Goal: Task Accomplishment & Management: Manage account settings

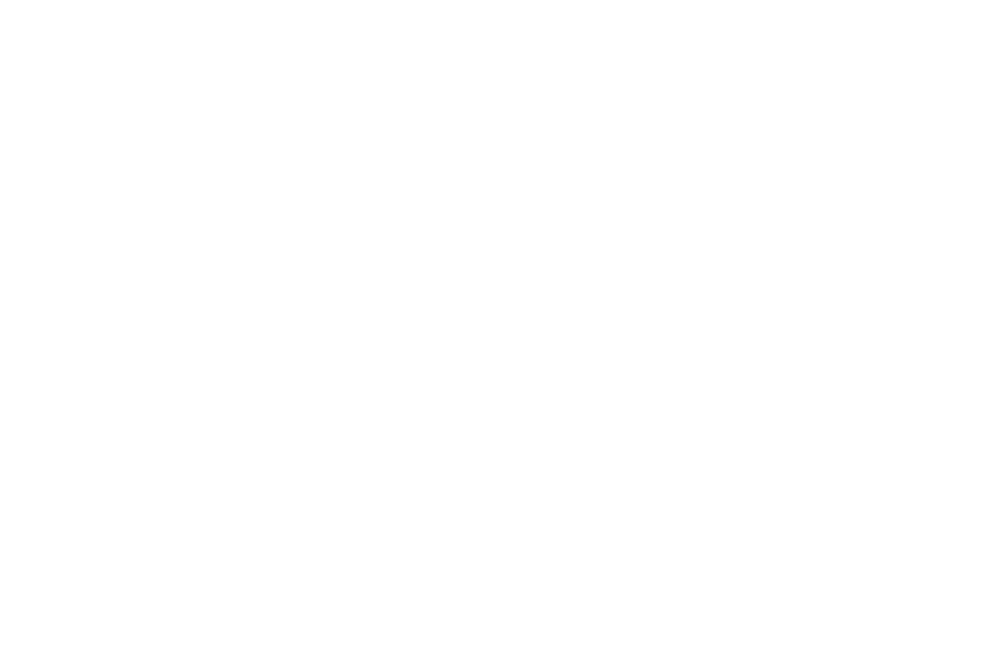
click at [63, 153] on body at bounding box center [500, 336] width 1001 height 672
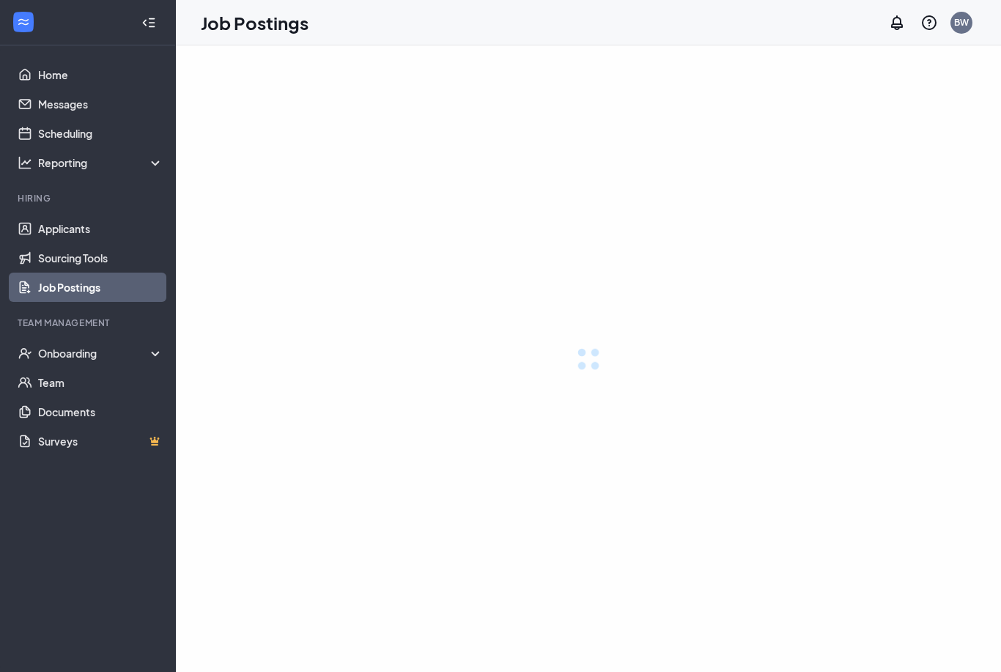
click at [63, 153] on div "Reporting" at bounding box center [88, 162] width 176 height 29
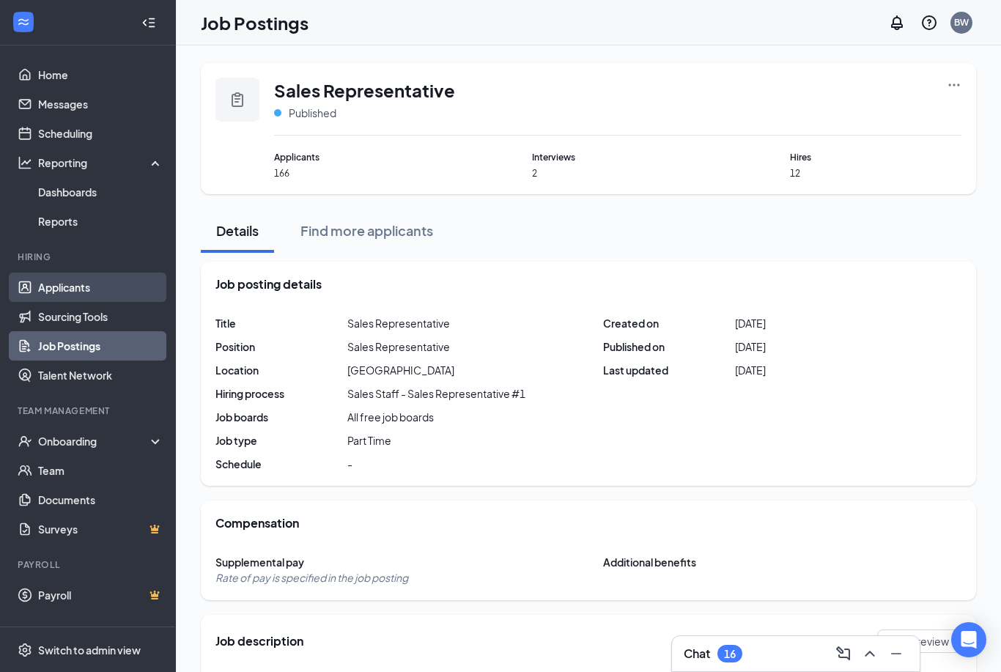
click at [63, 289] on link "Applicants" at bounding box center [100, 286] width 125 height 29
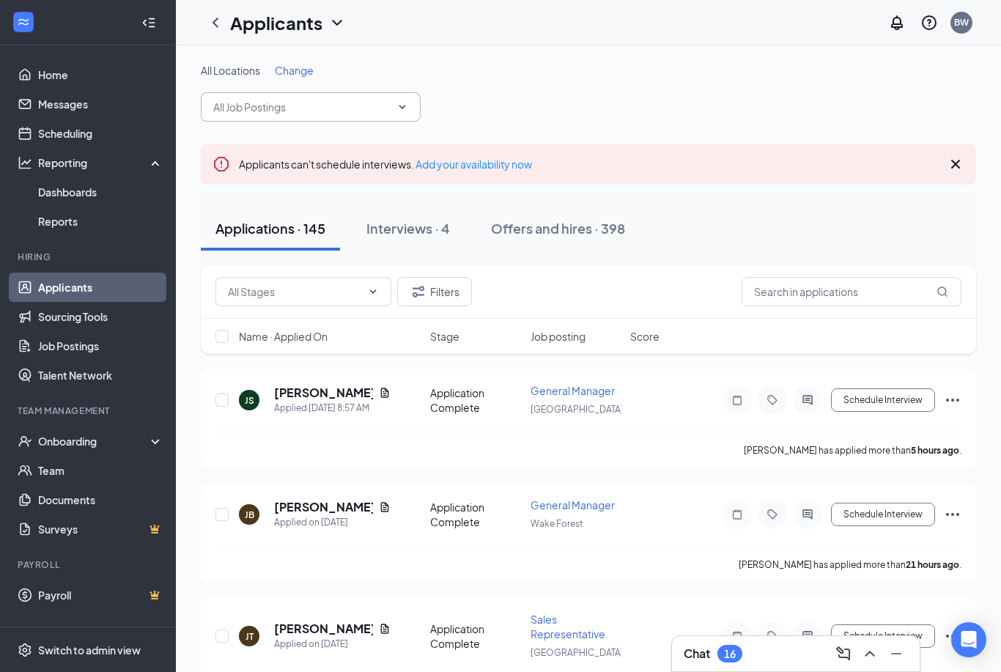
click at [308, 108] on input "text" at bounding box center [301, 107] width 177 height 16
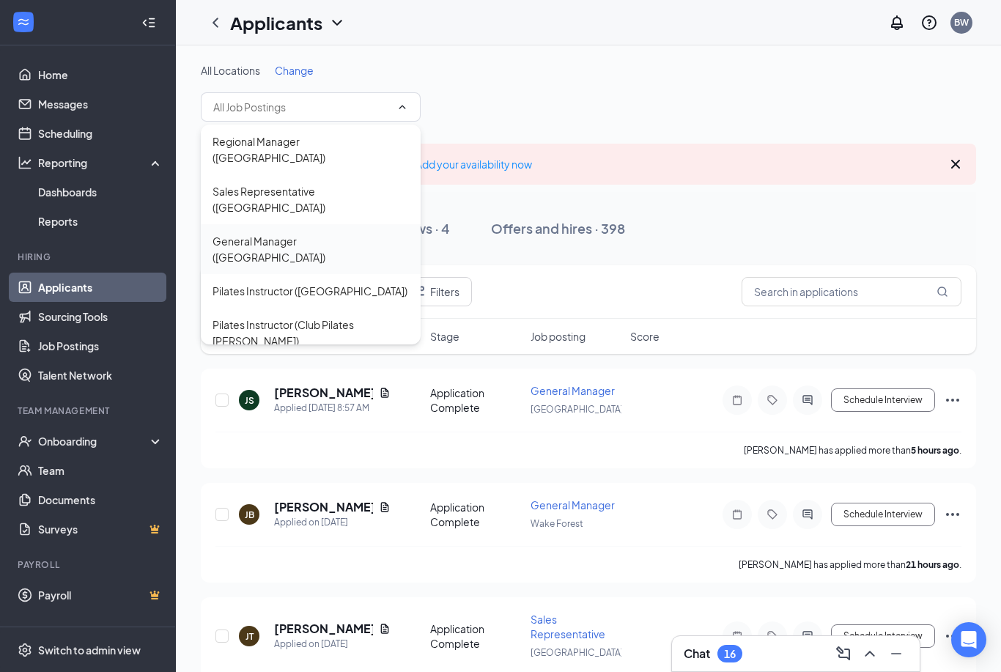
click at [304, 233] on div "General Manager ([GEOGRAPHIC_DATA])" at bounding box center [310, 249] width 196 height 32
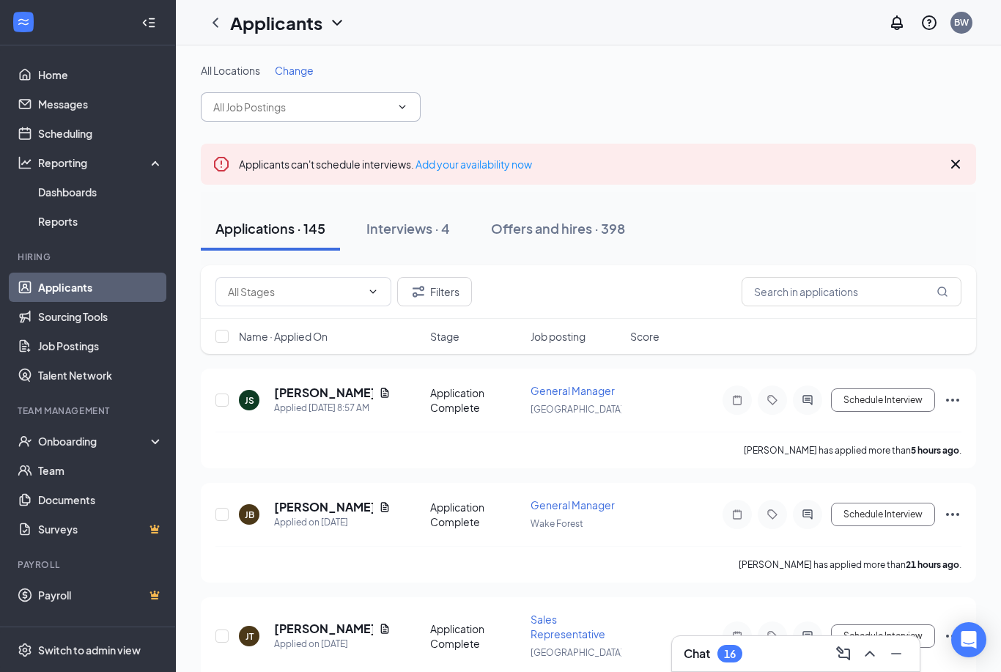
click at [355, 105] on input "text" at bounding box center [301, 107] width 177 height 16
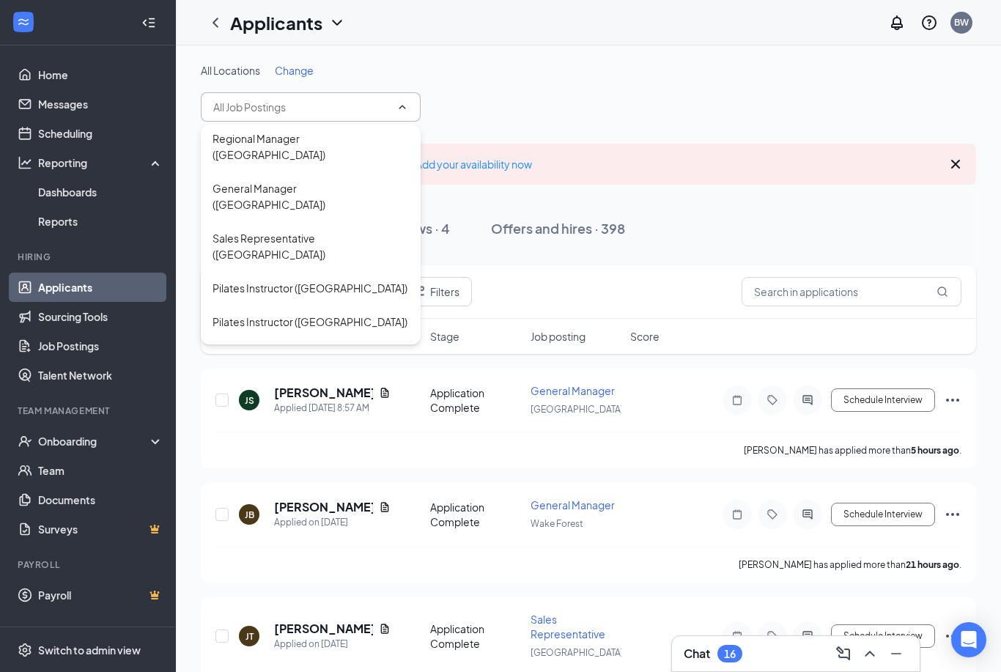
scroll to position [1267, 0]
click at [306, 563] on div "General Manager ([PERSON_NAME])" at bounding box center [299, 571] width 175 height 16
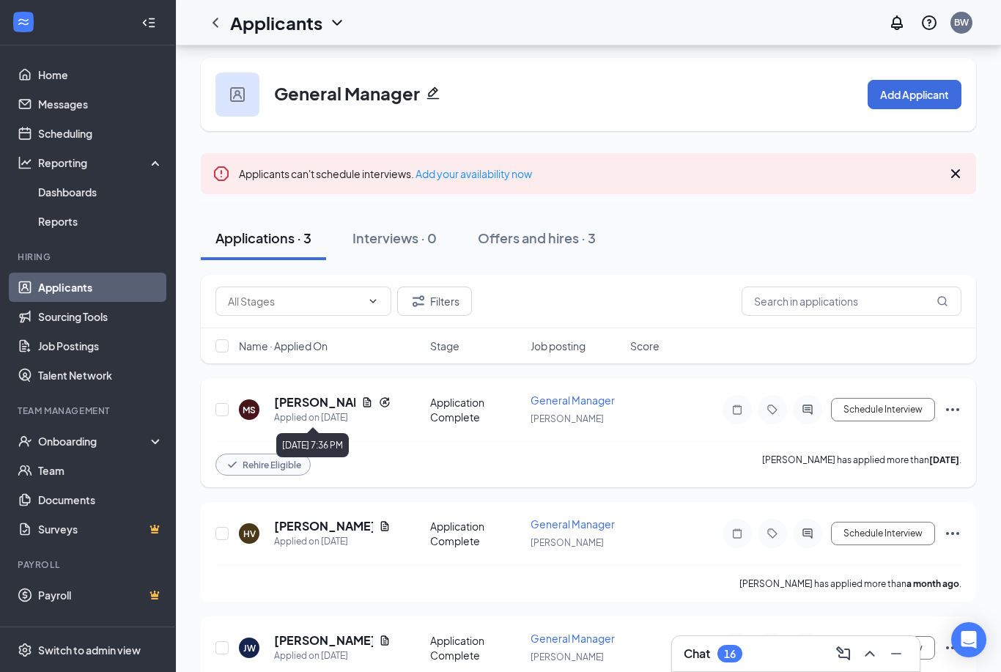
scroll to position [15, 0]
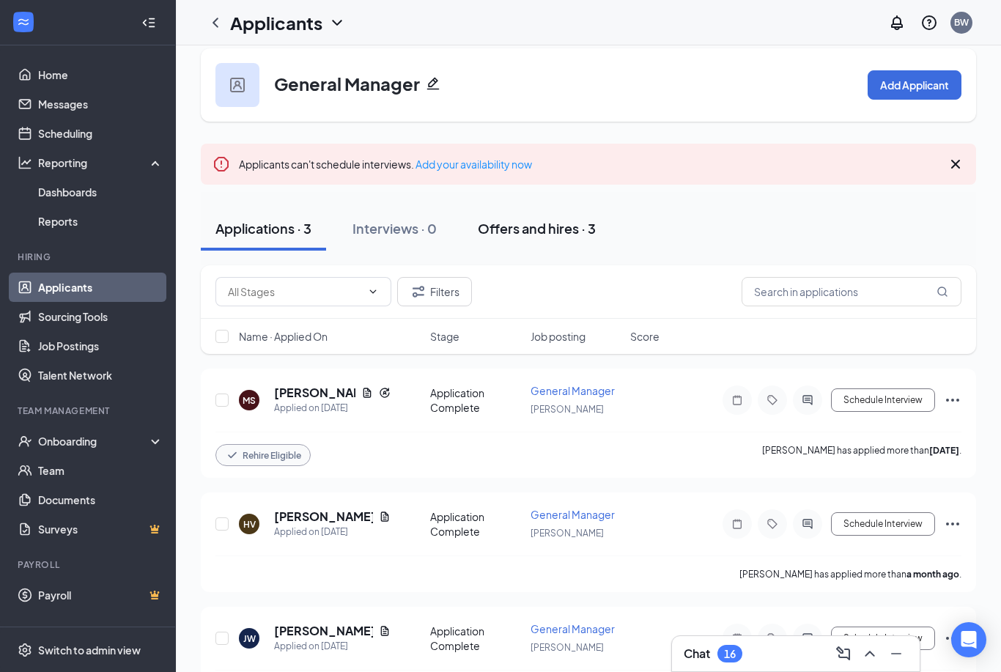
drag, startPoint x: 541, startPoint y: 226, endPoint x: 541, endPoint y: 181, distance: 44.7
click at [541, 226] on div "Offers and hires · 3" at bounding box center [537, 228] width 118 height 18
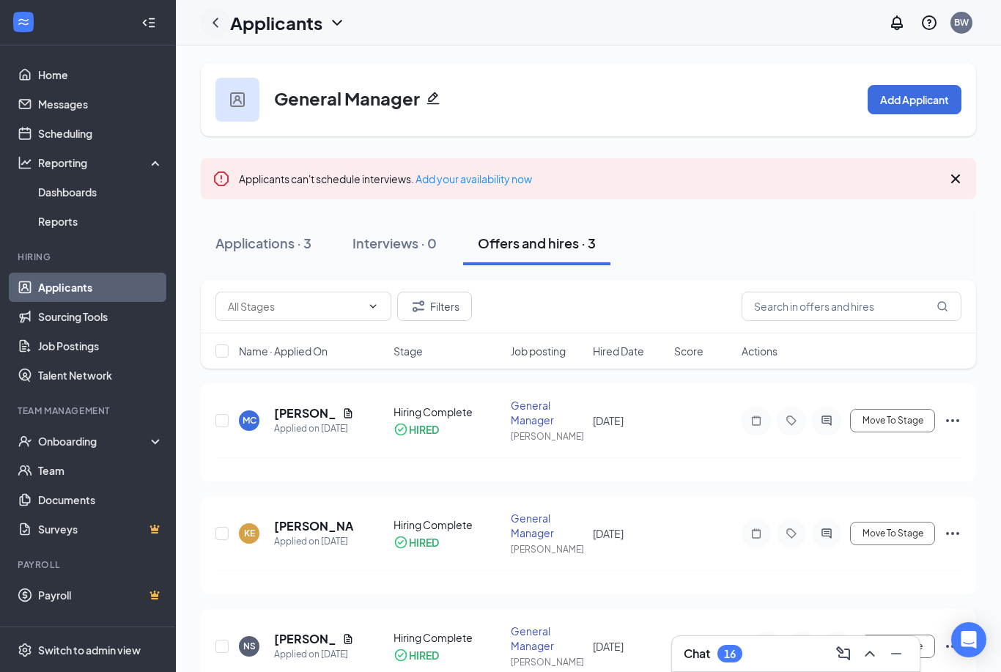
click at [223, 25] on icon "ChevronLeft" at bounding box center [216, 23] width 18 height 18
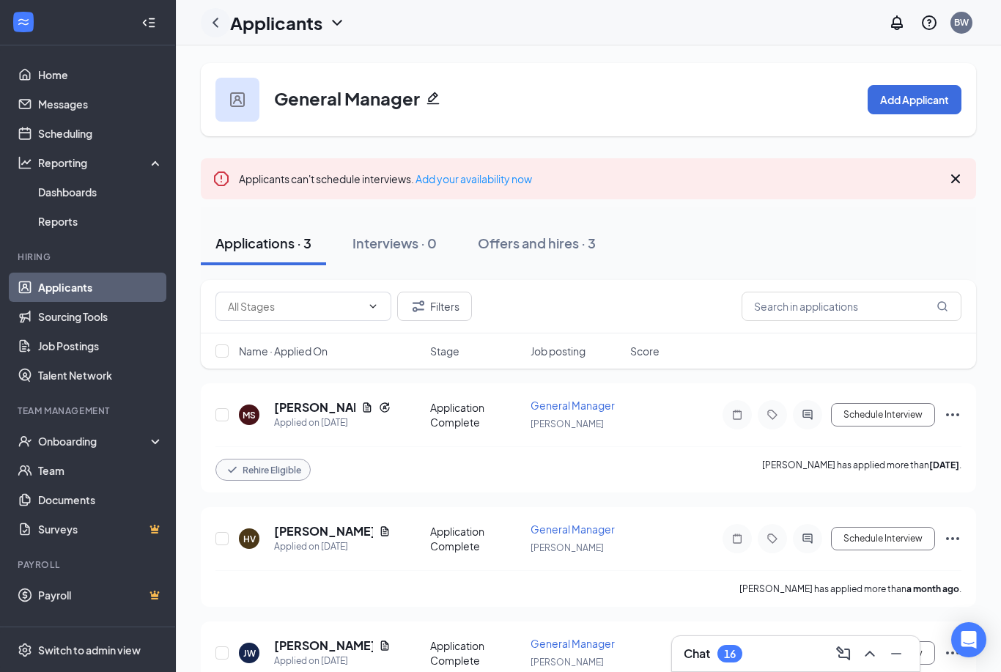
click at [216, 24] on icon "ChevronLeft" at bounding box center [215, 23] width 6 height 10
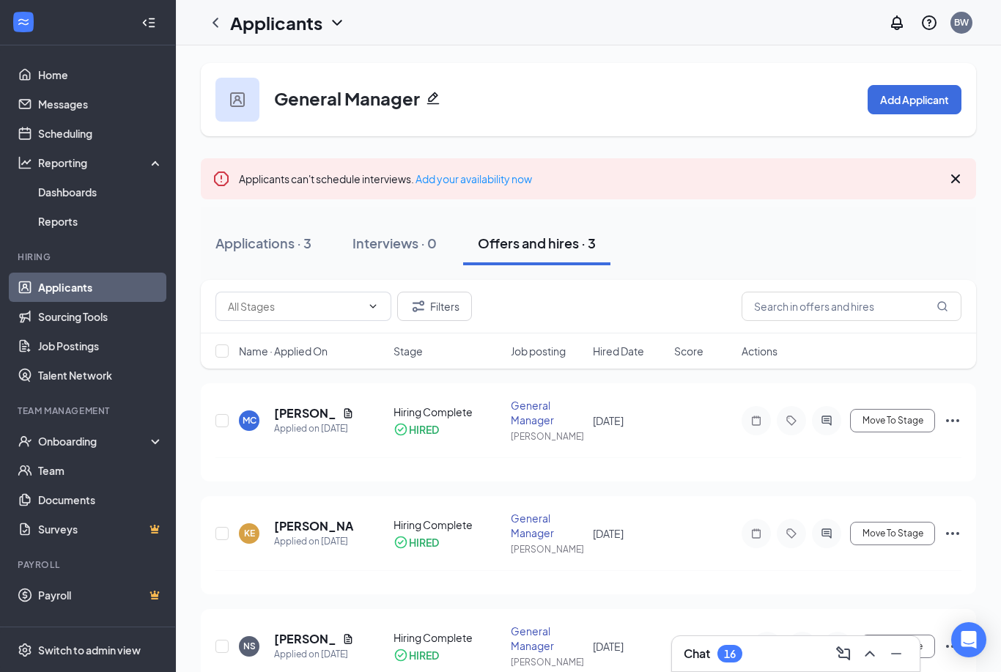
click at [101, 278] on link "Applicants" at bounding box center [100, 286] width 125 height 29
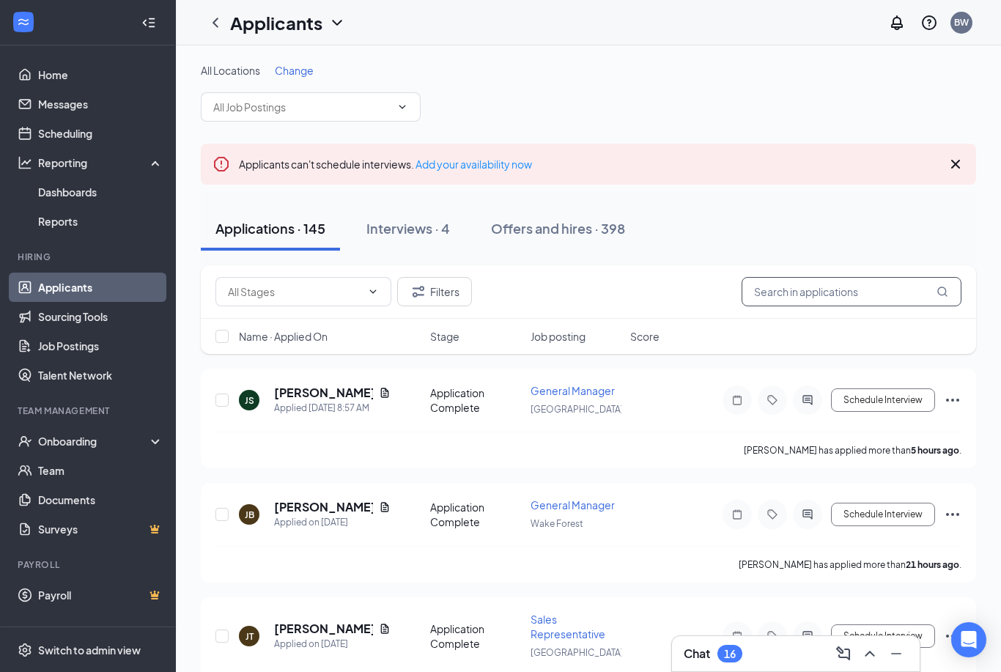
click at [821, 303] on input "text" at bounding box center [851, 291] width 220 height 29
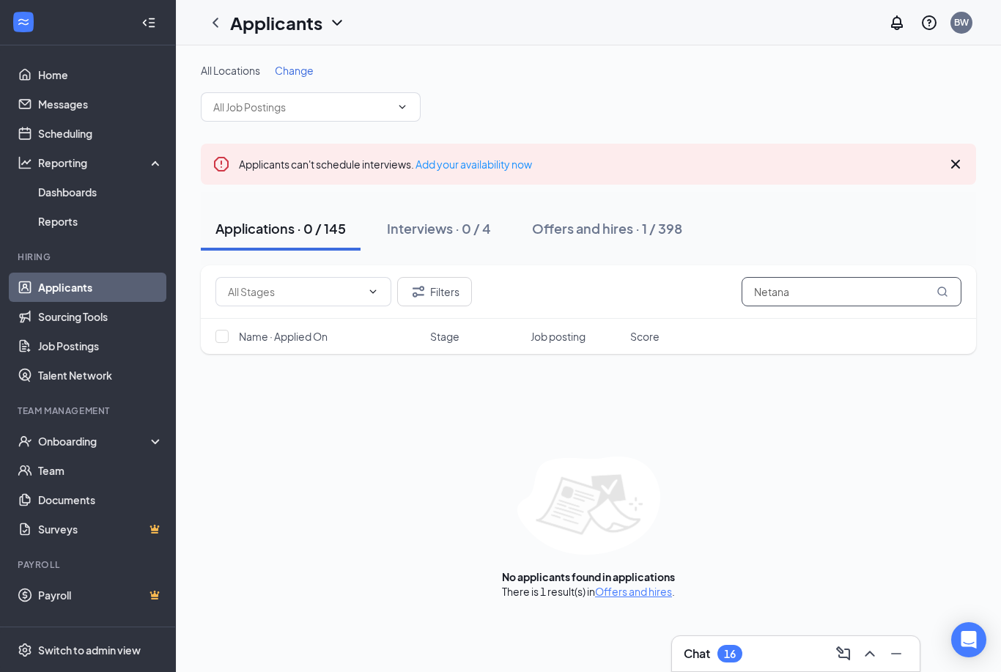
type input "Netana"
drag, startPoint x: 824, startPoint y: 291, endPoint x: 620, endPoint y: 226, distance: 214.3
click at [0, 0] on html "Home Messages Scheduling Reporting Dashboards Reports Hiring Applicants Sourcin…" at bounding box center [500, 336] width 1001 height 672
click at [620, 226] on div "Offers and hires · 1 / 398" at bounding box center [607, 228] width 150 height 18
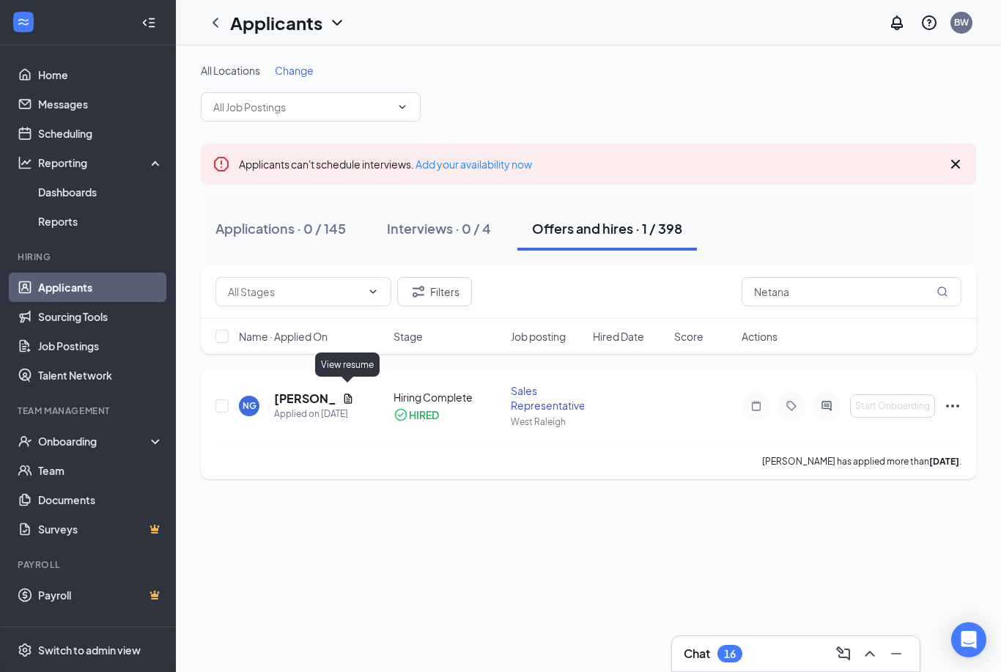
click at [348, 393] on icon "Document" at bounding box center [348, 398] width 8 height 10
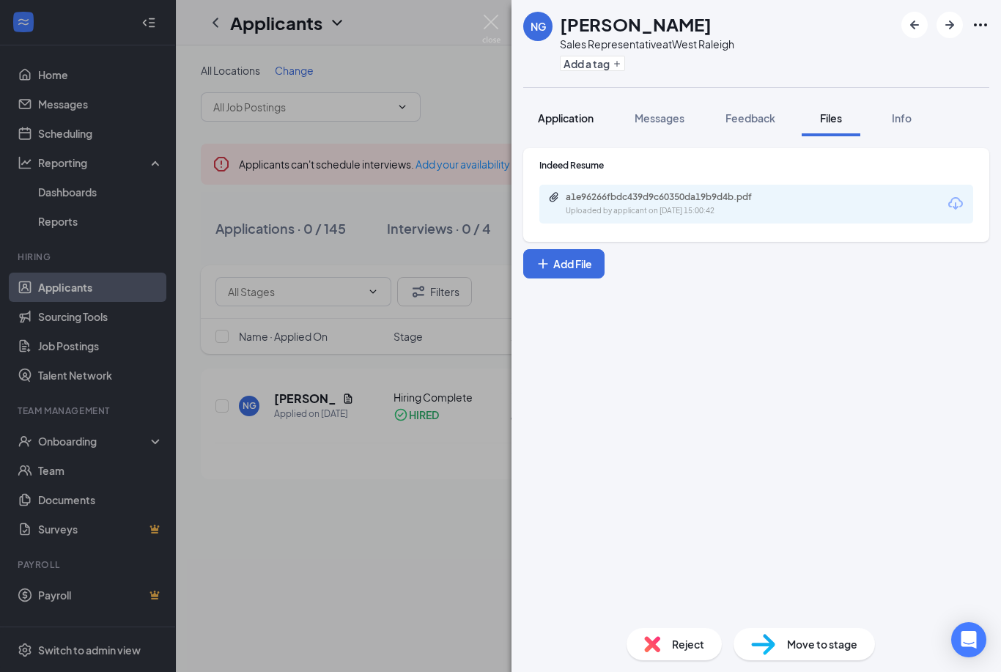
click at [569, 121] on span "Application" at bounding box center [566, 117] width 56 height 13
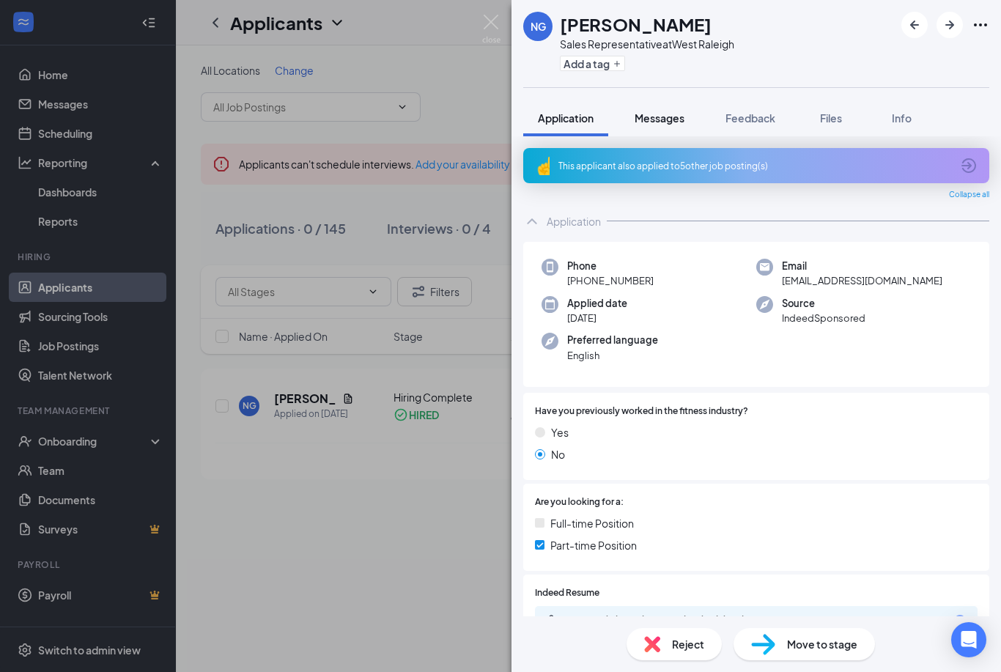
click at [659, 122] on span "Messages" at bounding box center [659, 117] width 50 height 13
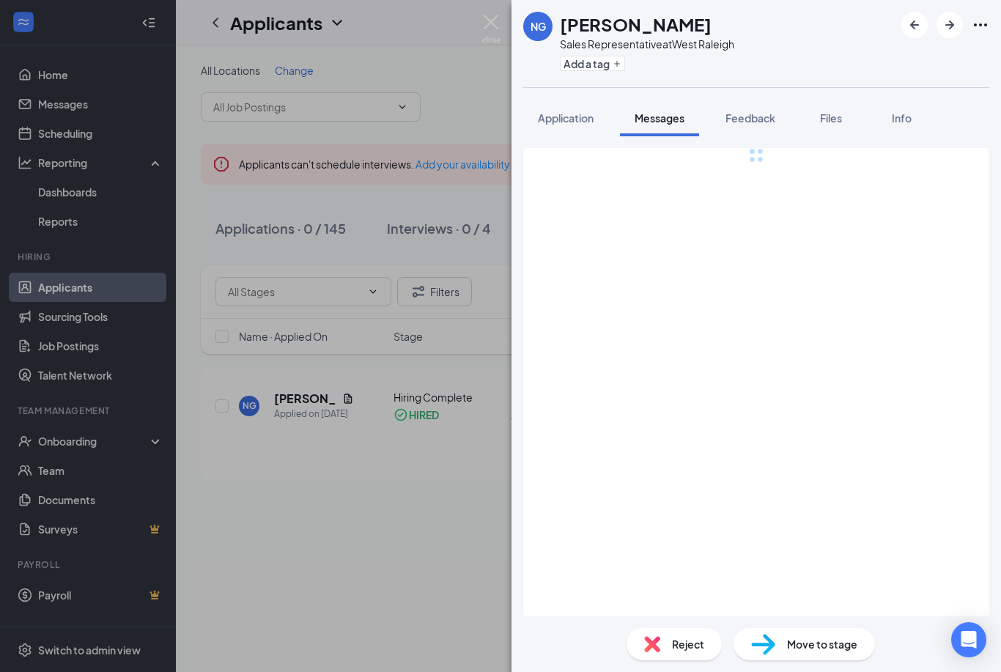
scroll to position [48, 0]
click at [750, 100] on button "Feedback" at bounding box center [750, 118] width 79 height 37
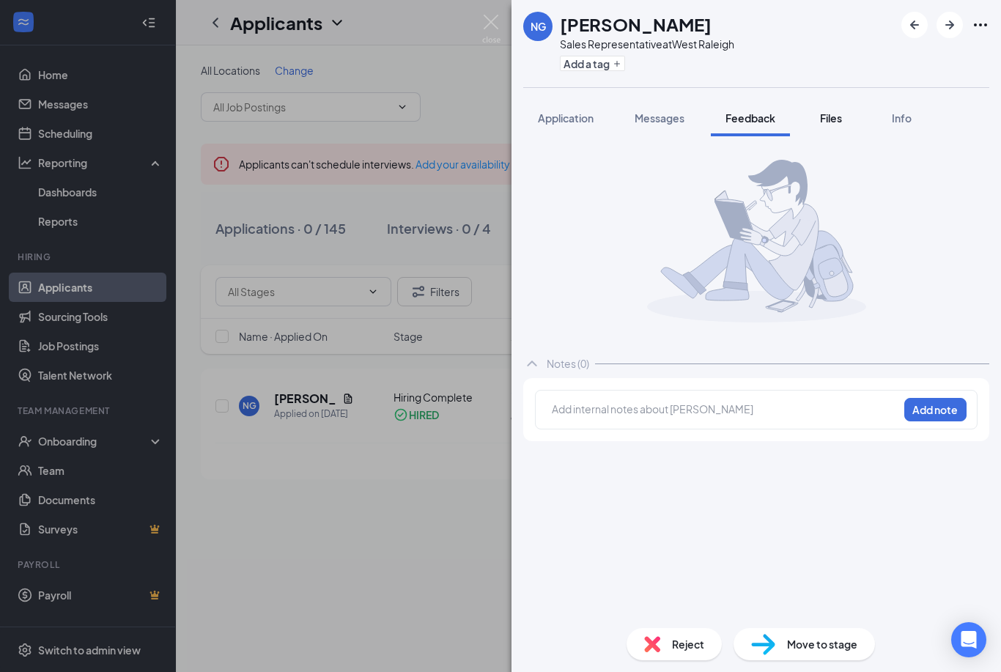
click at [830, 111] on span "Files" at bounding box center [831, 117] width 22 height 13
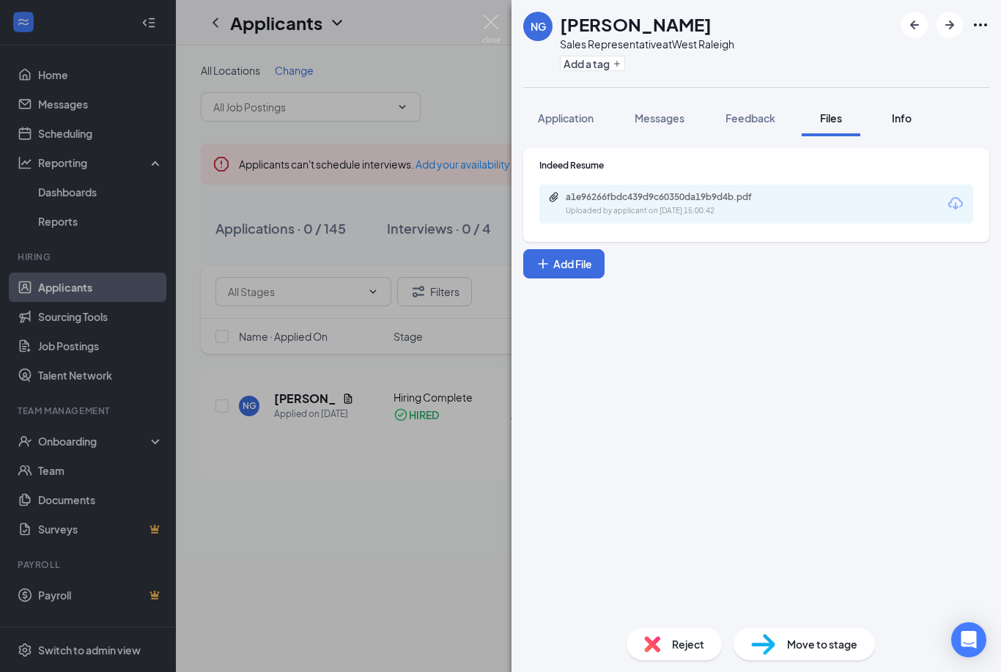
click at [915, 111] on div "Info" at bounding box center [900, 118] width 29 height 15
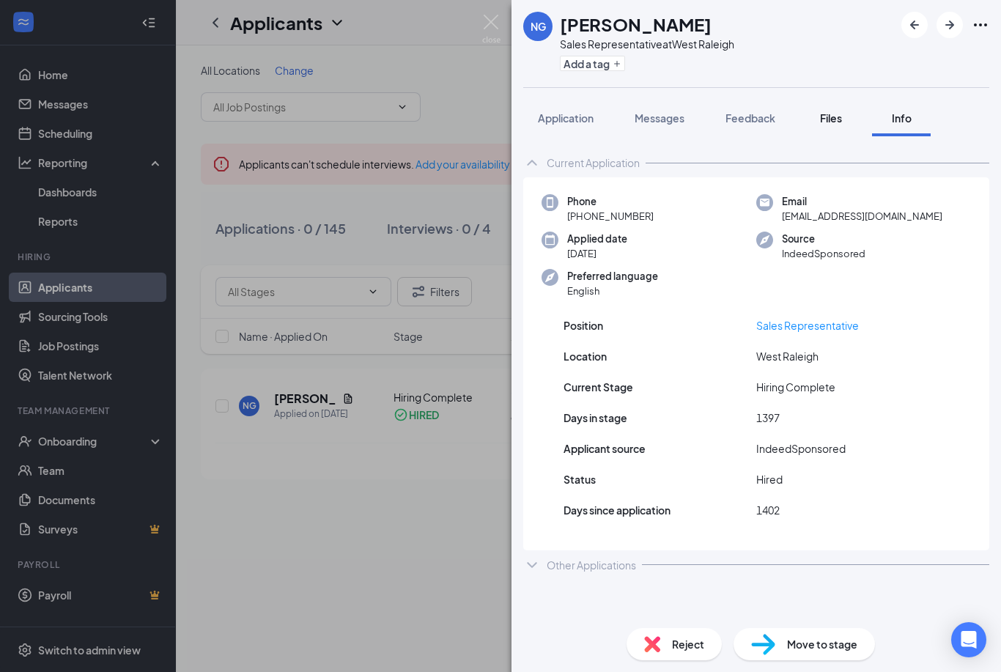
click at [845, 111] on div "Files" at bounding box center [830, 118] width 29 height 15
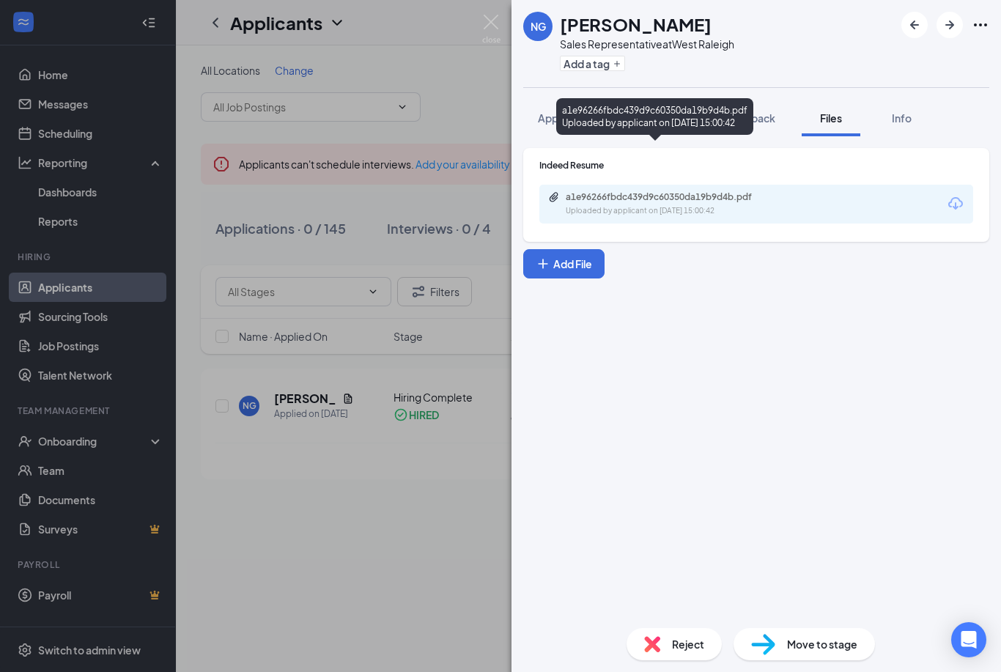
click at [719, 191] on div "a1e96266fbdc439d9c60350da19b9d4b.pdf Uploaded by applicant on [DATE] 15:00:42" at bounding box center [666, 204] width 237 height 26
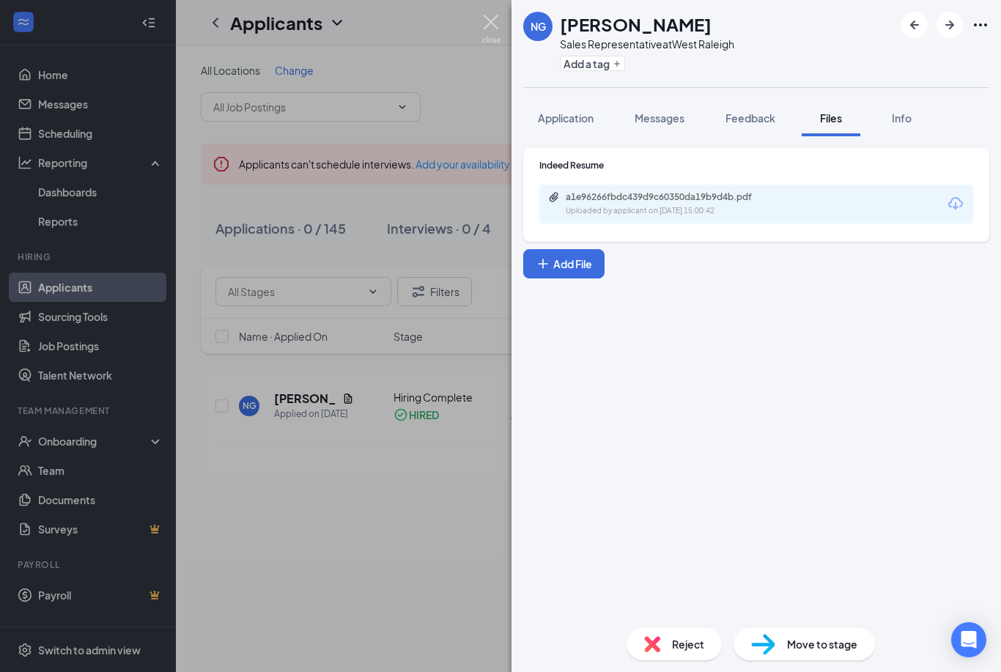
click at [489, 21] on img at bounding box center [491, 29] width 18 height 29
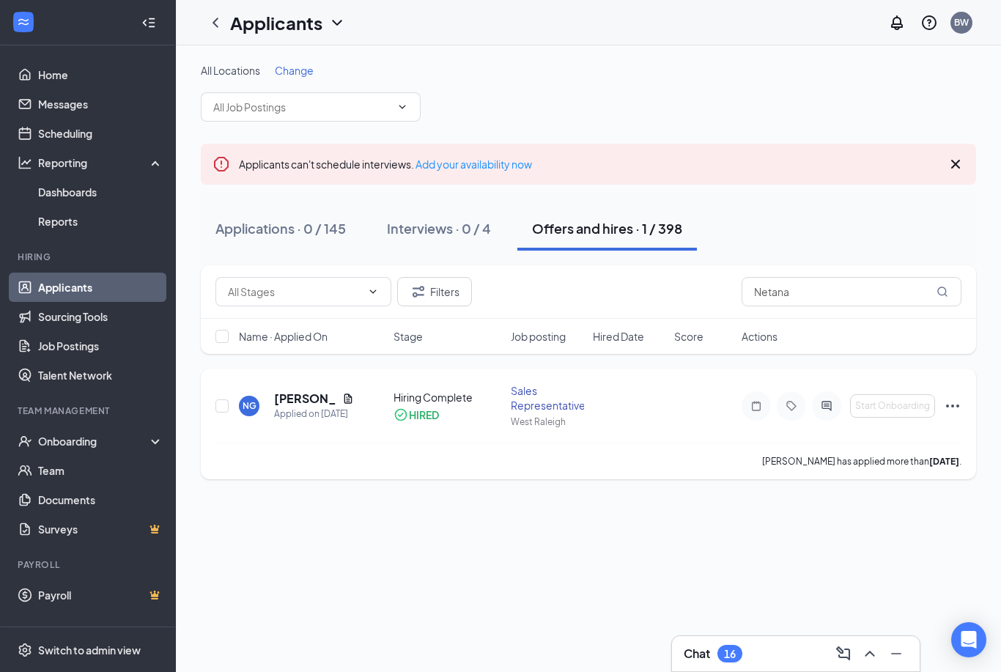
click at [328, 390] on h5 "[PERSON_NAME]" at bounding box center [305, 398] width 62 height 16
